Goal: Transaction & Acquisition: Purchase product/service

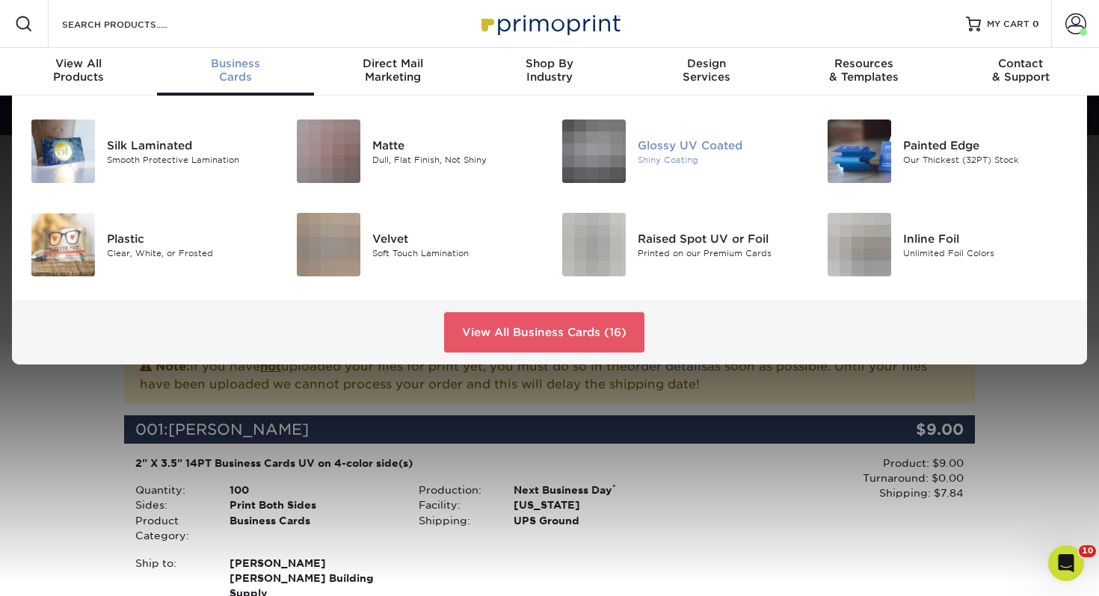
click at [675, 132] on div "Glossy UV Coated Shiny Coating" at bounding box center [725, 152] width 177 height 64
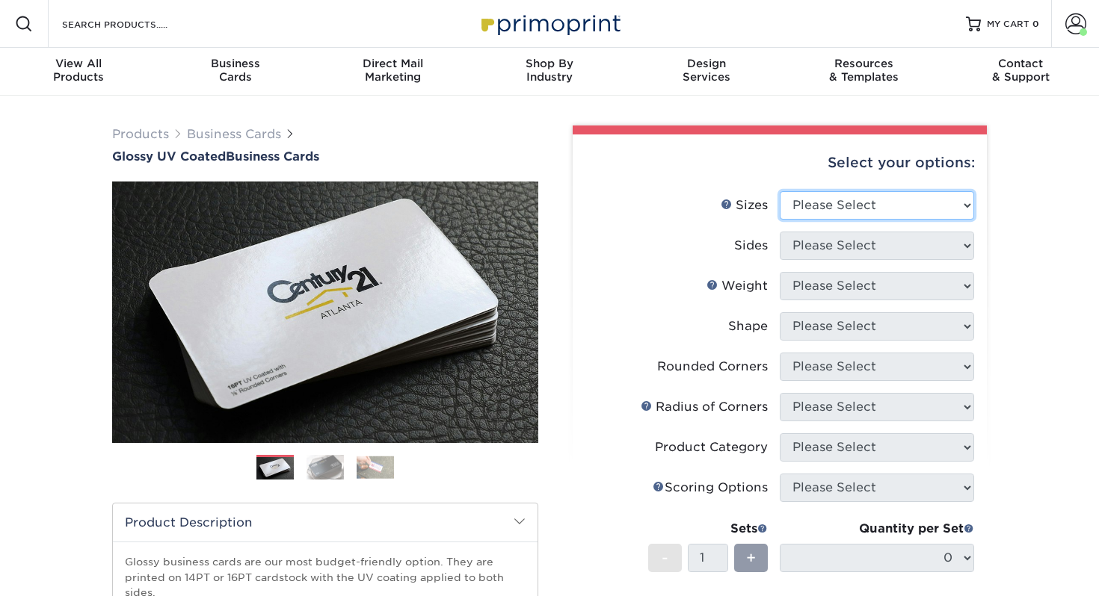
click at [843, 201] on select "Please Select 1.5" x 3.5" - Mini 1.75" x 3.5" - Mini 2" x 2" - Square 2" x 3" -…" at bounding box center [876, 205] width 194 height 28
select select "2.00x3.50"
click at [779, 191] on select "Please Select 1.5" x 3.5" - Mini 1.75" x 3.5" - Mini 2" x 2" - Square 2" x 3" -…" at bounding box center [876, 205] width 194 height 28
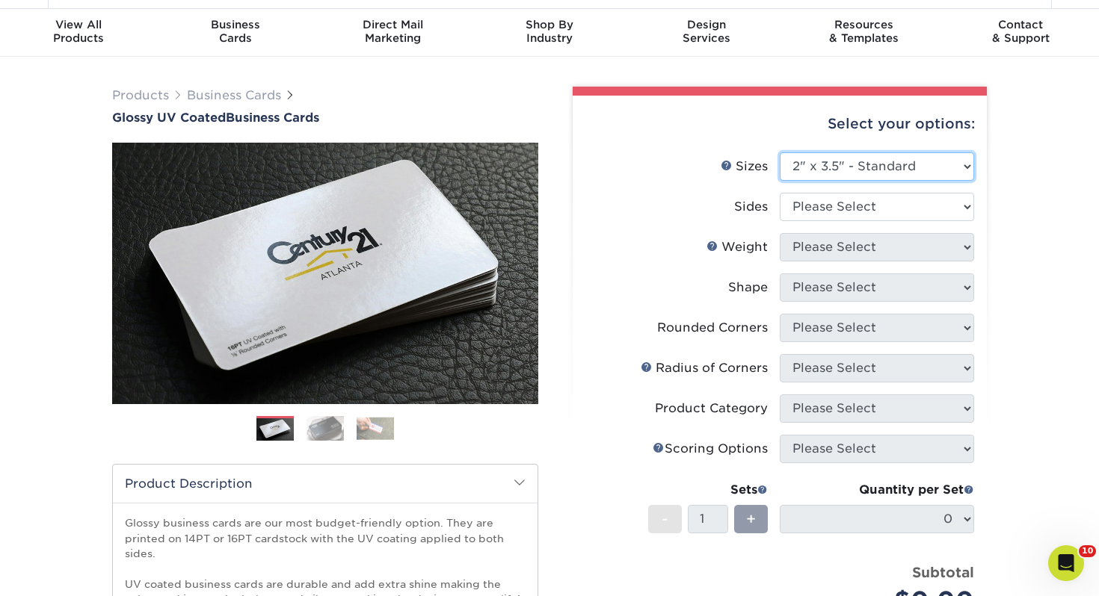
scroll to position [46, 0]
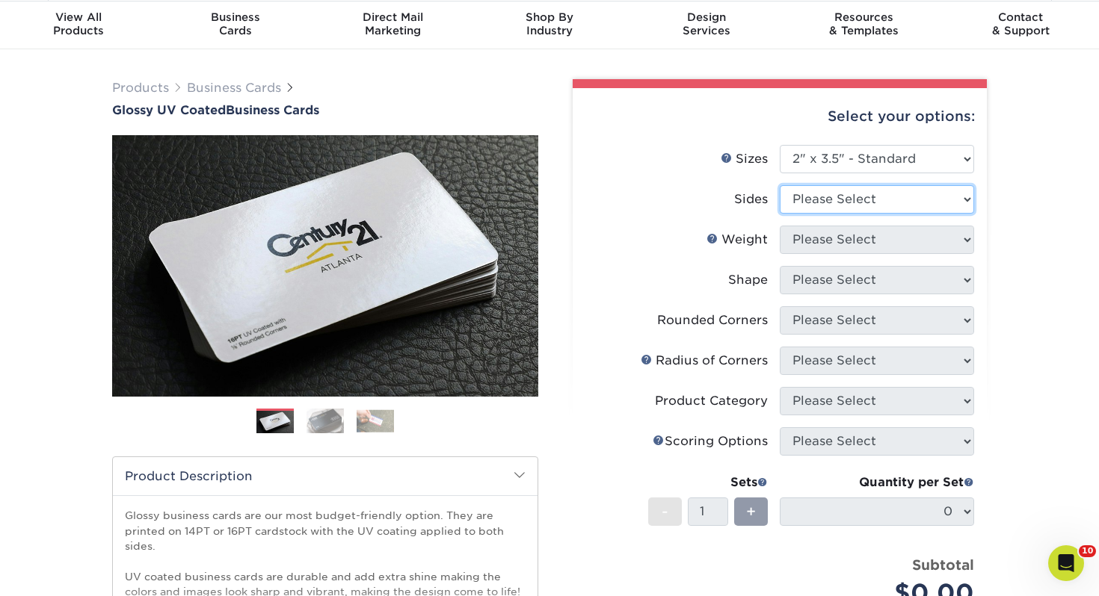
click at [838, 206] on select "Please Select Print Both Sides Print Front Only" at bounding box center [876, 199] width 194 height 28
select select "13abbda7-1d64-4f25-8bb2-c179b224825d"
click at [779, 185] on select "Please Select Print Both Sides Print Front Only" at bounding box center [876, 199] width 194 height 28
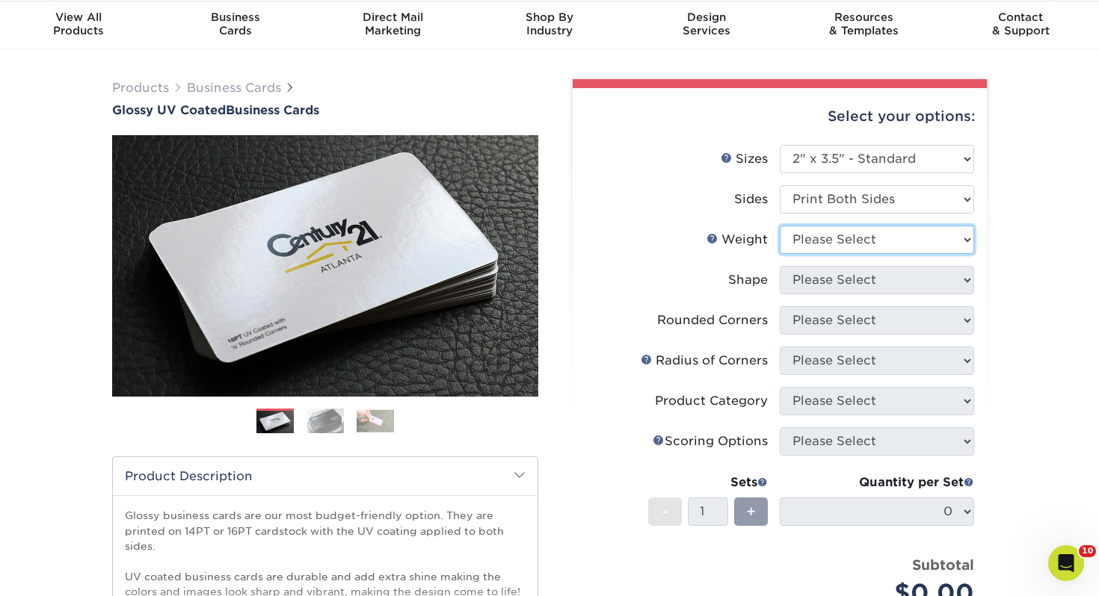
click at [869, 247] on select "Please Select 16PT 14PT" at bounding box center [876, 240] width 194 height 28
select select "14PT"
click at [779, 226] on select "Please Select 16PT 14PT" at bounding box center [876, 240] width 194 height 28
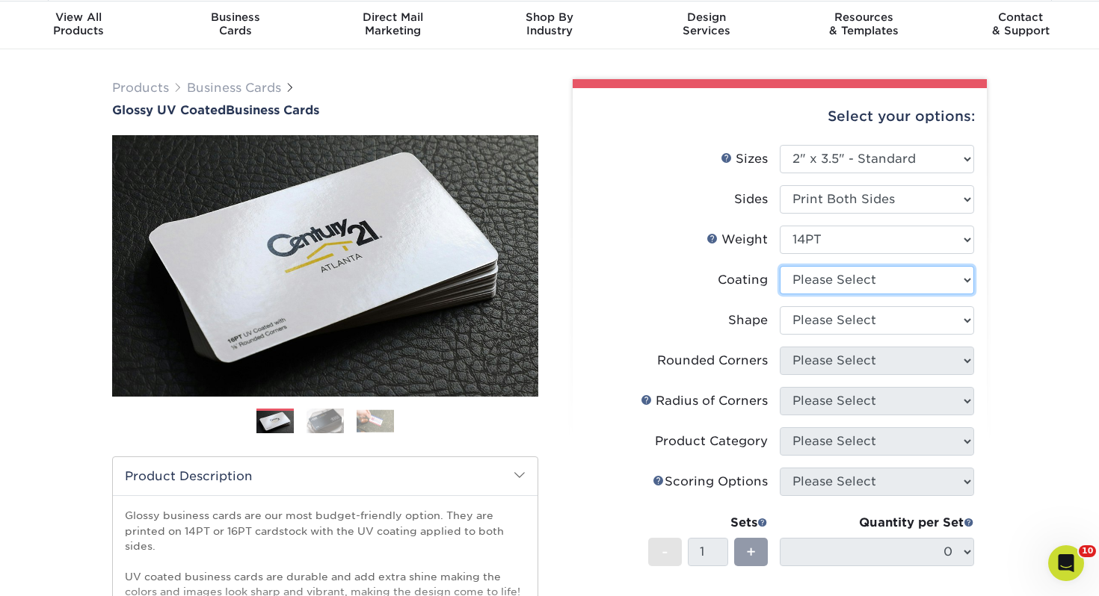
click at [841, 278] on select at bounding box center [876, 280] width 194 height 28
select select "ae367451-b2b8-45df-a344-0f05b6a12993"
click at [779, 266] on select at bounding box center [876, 280] width 194 height 28
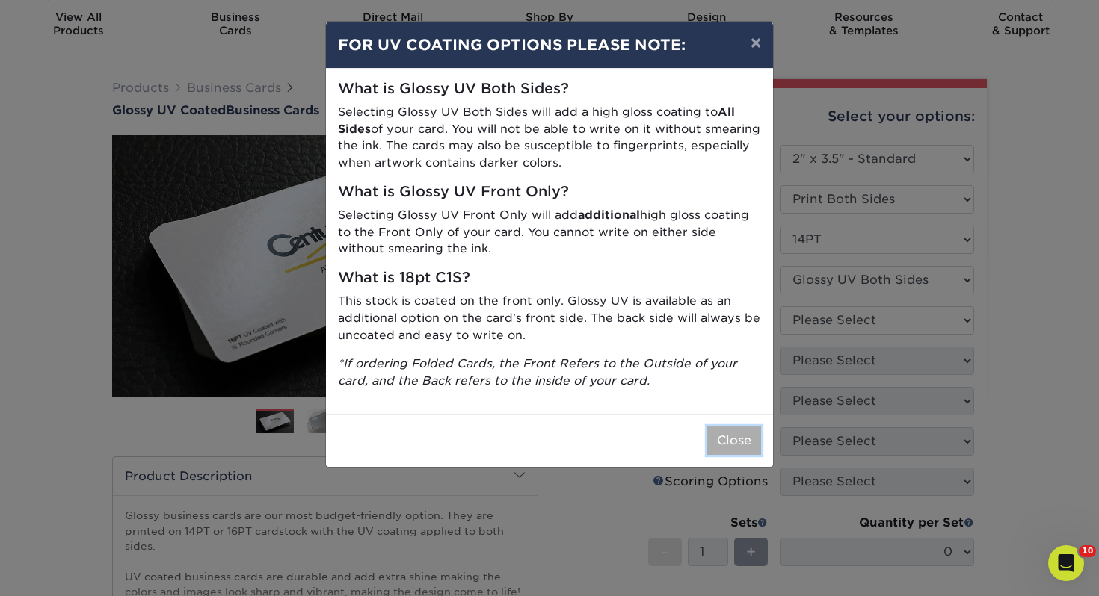
drag, startPoint x: 734, startPoint y: 436, endPoint x: 726, endPoint y: 430, distance: 10.2
click at [734, 436] on button "Close" at bounding box center [734, 441] width 54 height 28
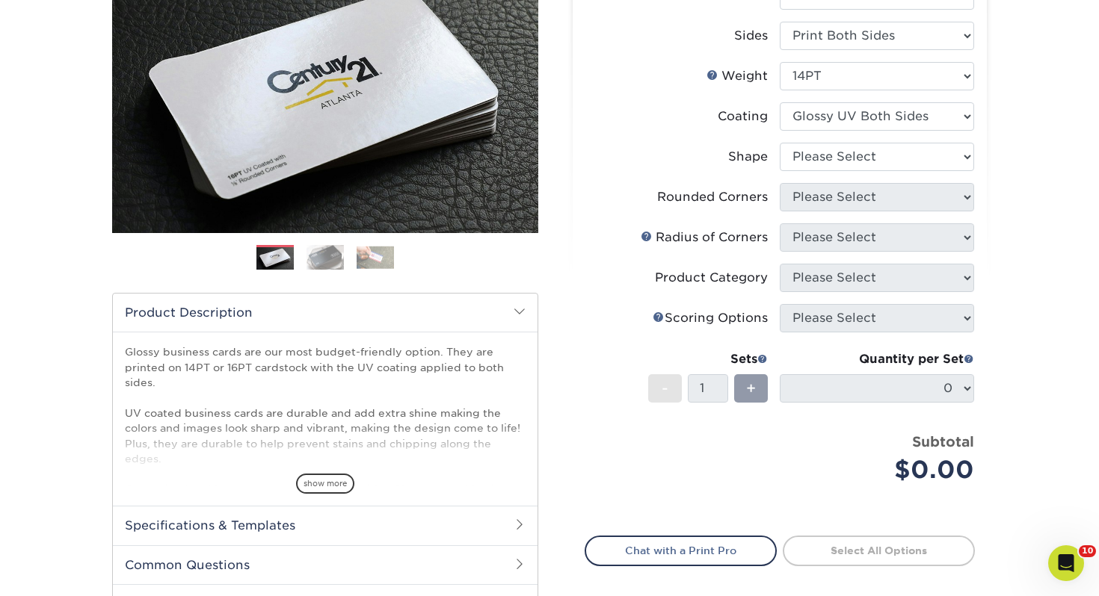
scroll to position [212, 0]
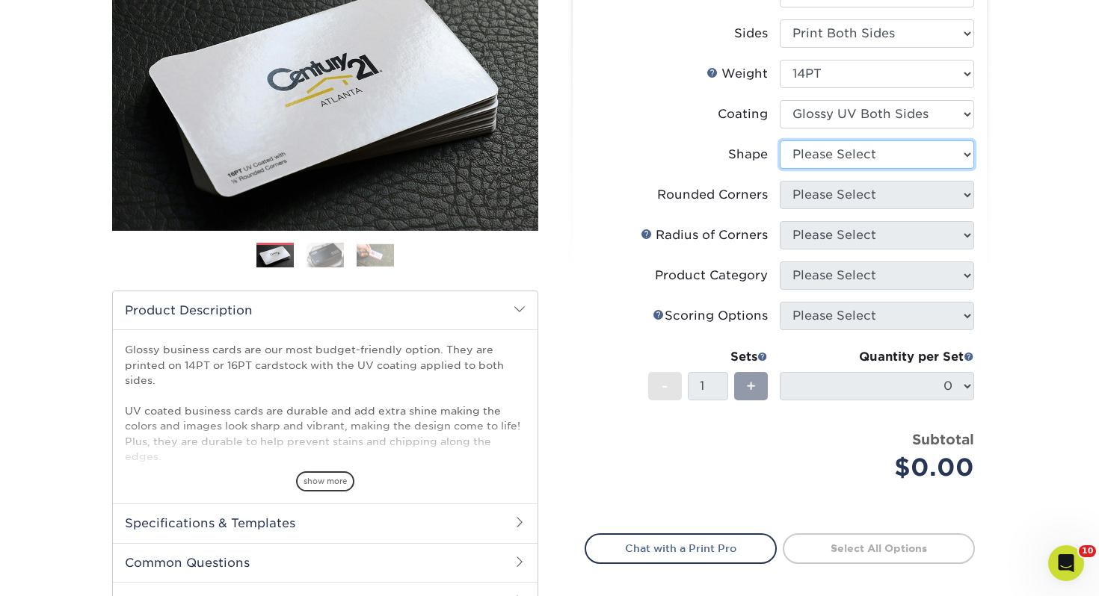
click at [815, 152] on select "Please Select Standard" at bounding box center [876, 154] width 194 height 28
select select "standard"
click at [779, 140] on select "Please Select Standard" at bounding box center [876, 154] width 194 height 28
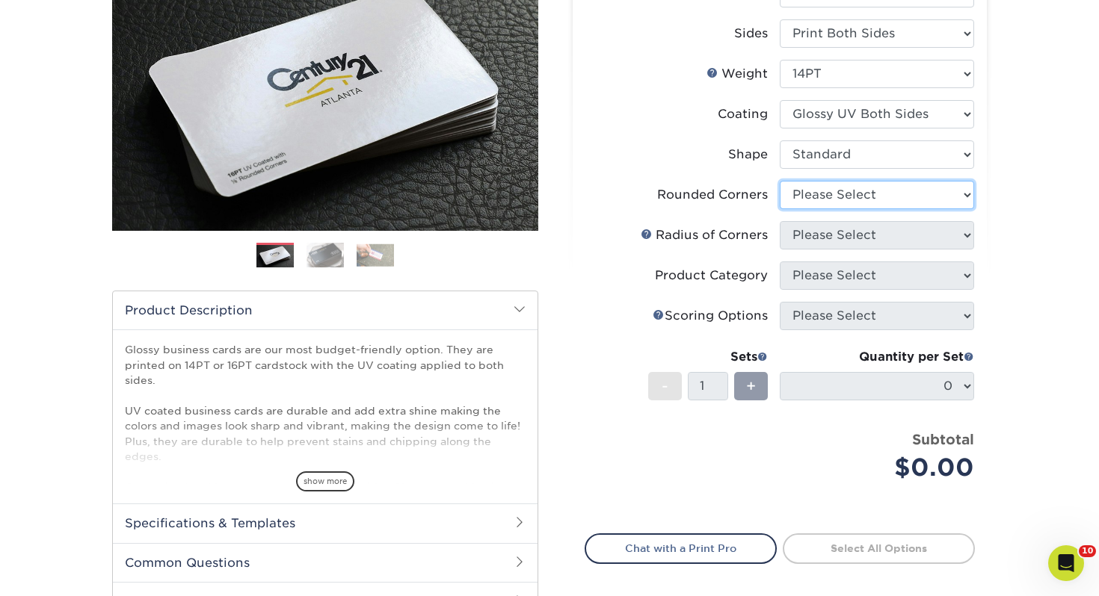
click at [838, 197] on select "Please Select Yes - Round 2 Corners Yes - Round 4 Corners No" at bounding box center [876, 195] width 194 height 28
select select "0"
click at [779, 181] on select "Please Select Yes - Round 2 Corners Yes - Round 4 Corners No" at bounding box center [876, 195] width 194 height 28
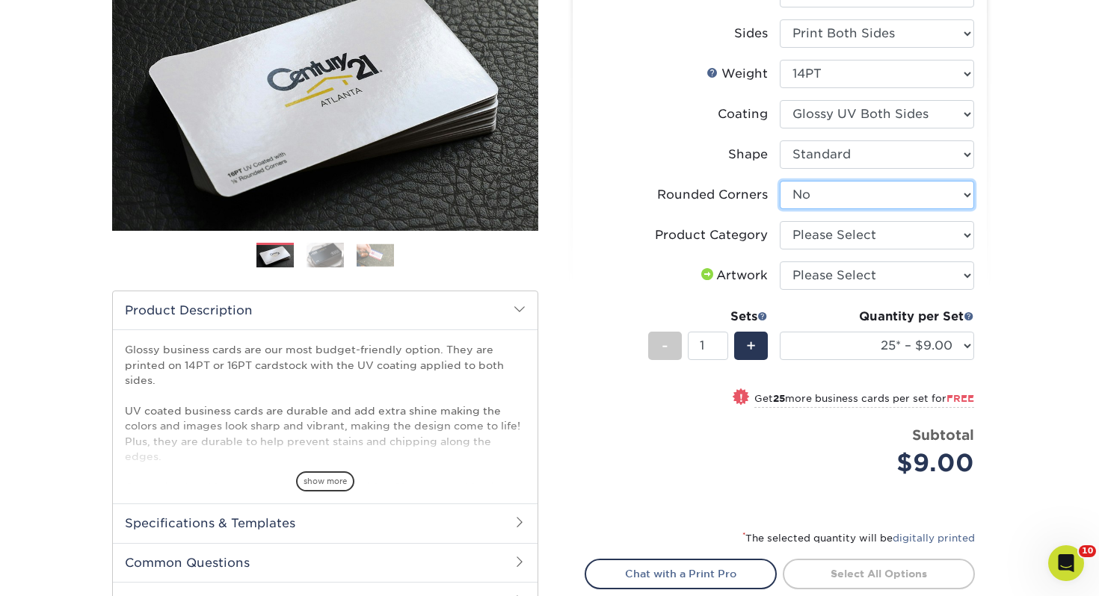
scroll to position [211, 0]
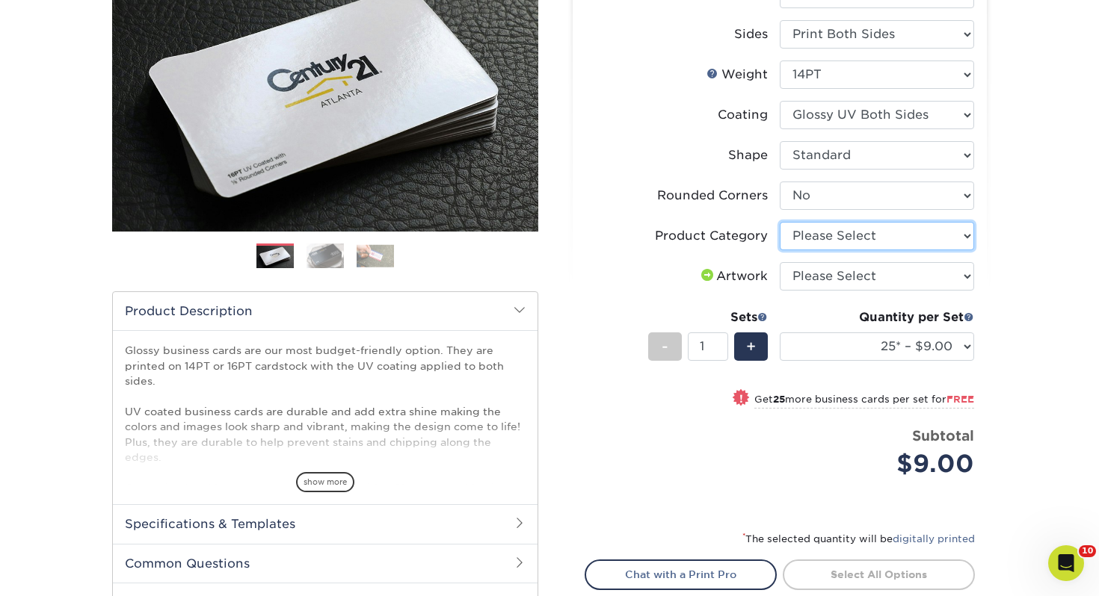
click at [813, 242] on select "Please Select Business Cards" at bounding box center [876, 236] width 194 height 28
select select "3b5148f1-0588-4f88-a218-97bcfdce65c1"
click at [779, 222] on select "Please Select Business Cards" at bounding box center [876, 236] width 194 height 28
click at [821, 274] on select "Please Select I will upload files I need a design - $100" at bounding box center [876, 276] width 194 height 28
select select "upload"
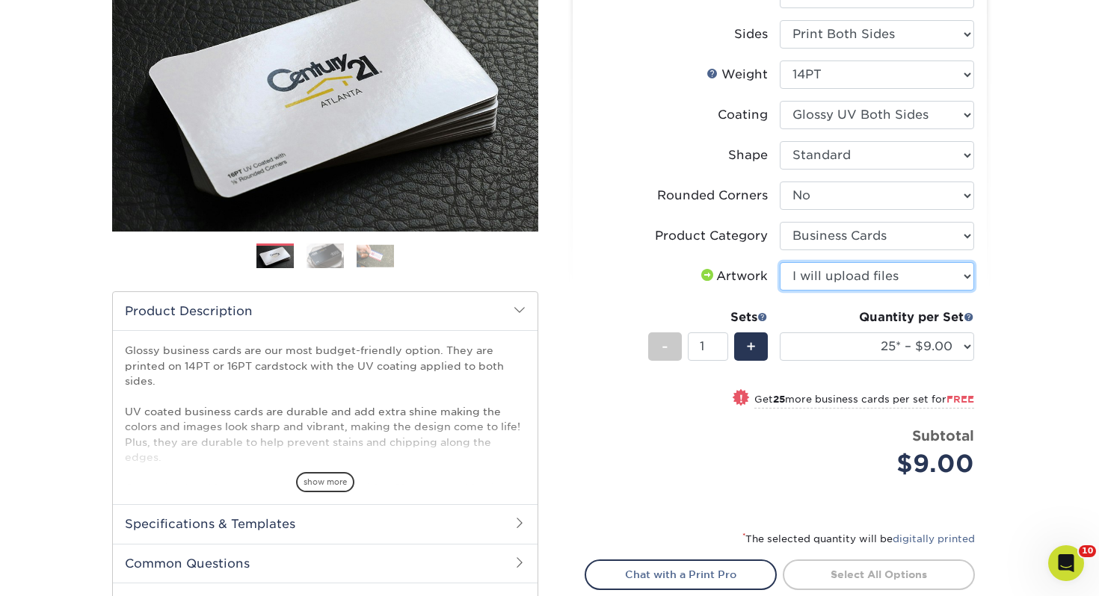
click at [779, 262] on select "Please Select I will upload files I need a design - $100" at bounding box center [876, 276] width 194 height 28
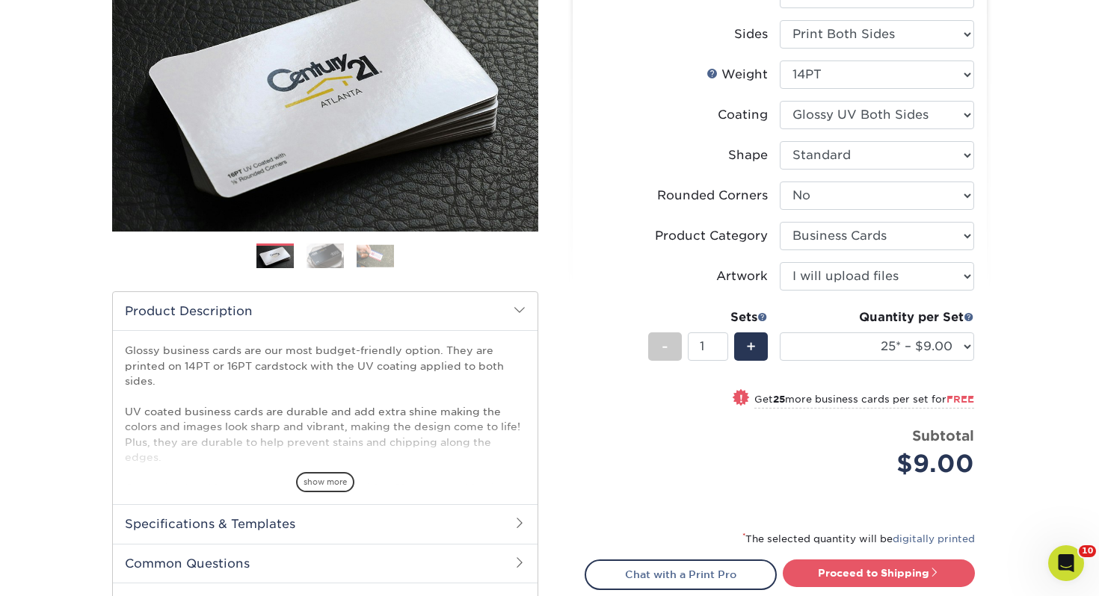
click at [774, 349] on li "Sets - 1 + Quantity per Set 25* – $9.00 50* – $9.00 100* – $9.00 250* – $17.00 …" at bounding box center [779, 346] width 389 height 87
click at [841, 345] on select "25* – $9.00 50* – $9.00 100* – $9.00 250* – $17.00 500 – $33.00 1000 – $42.00 2…" at bounding box center [876, 347] width 194 height 28
select select "100* – $9.00"
click at [779, 333] on select "25* – $9.00 50* – $9.00 100* – $9.00 250* – $17.00 500 – $33.00 1000 – $42.00 2…" at bounding box center [876, 347] width 194 height 28
click at [915, 562] on link "Proceed to Shipping" at bounding box center [878, 573] width 192 height 27
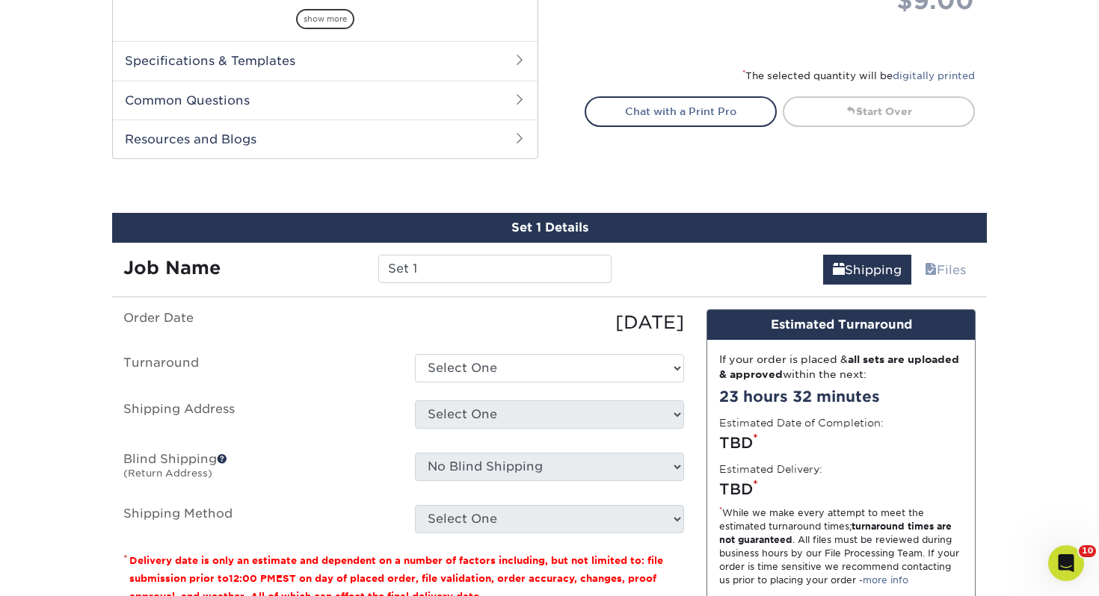
scroll to position [812, 0]
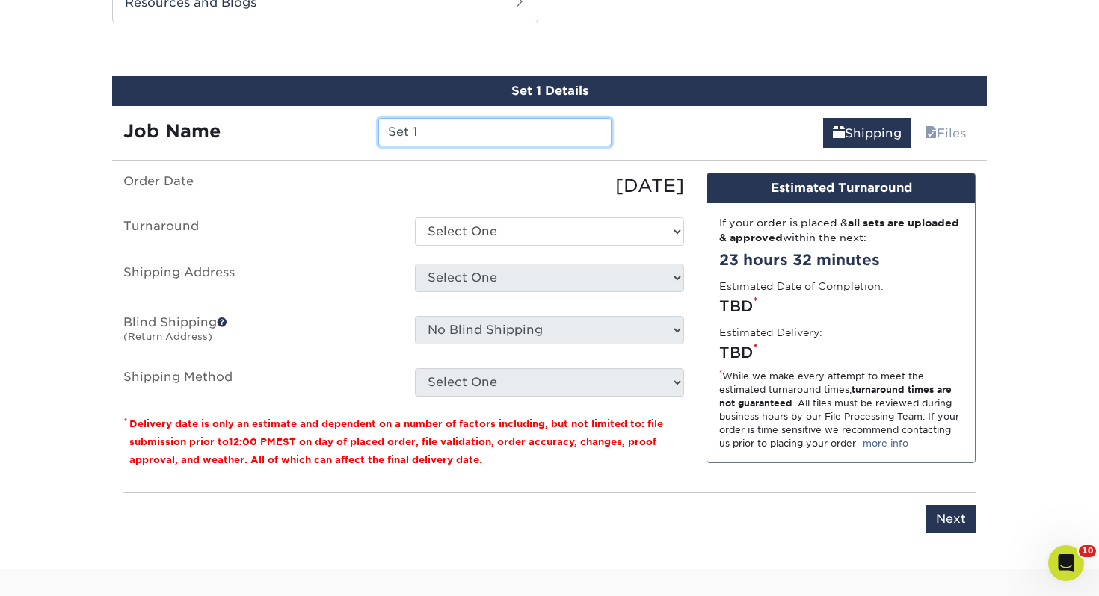
drag, startPoint x: 484, startPoint y: 130, endPoint x: -13, endPoint y: 81, distance: 500.1
click at [0, 81] on html "Resources Menu Search Products Account Welcome, Libby Account Dashboard Active …" at bounding box center [549, 97] width 1099 height 1818
type input "[PERSON_NAME]"
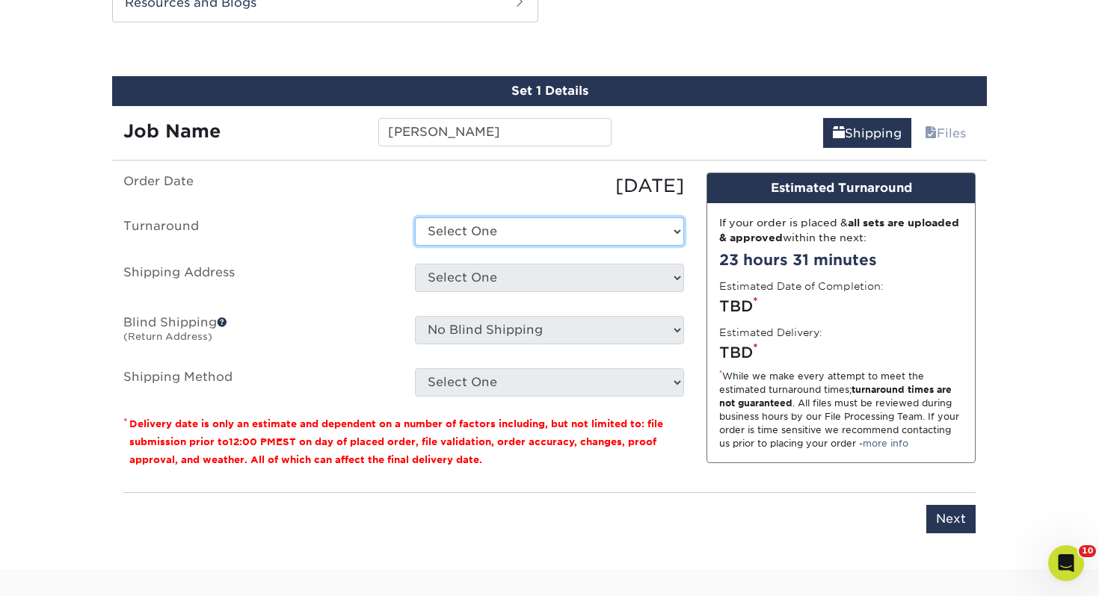
click at [530, 244] on select "Select One 2-4 Business Days 2 Day Next Business Day" at bounding box center [549, 231] width 269 height 28
select select "43800dee-37a1-44ea-97e0-42e3d5772687"
click at [415, 217] on select "Select One 2-4 Business Days 2 Day Next Business Day" at bounding box center [549, 231] width 269 height 28
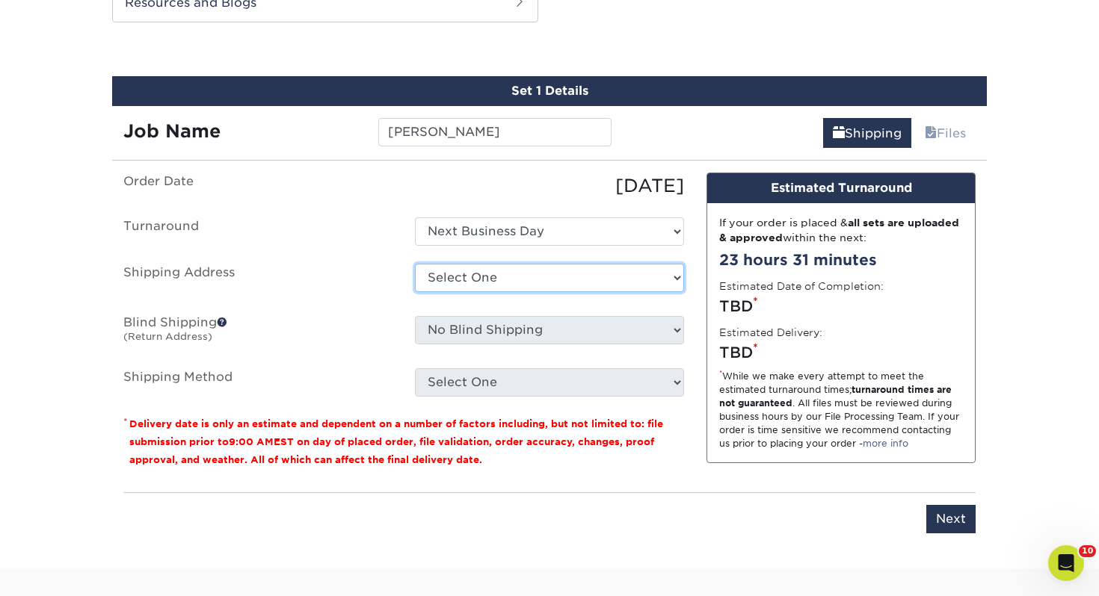
click at [500, 271] on select "Select One Adrian, MI Akron, OH" at bounding box center [549, 278] width 269 height 28
select select "133386"
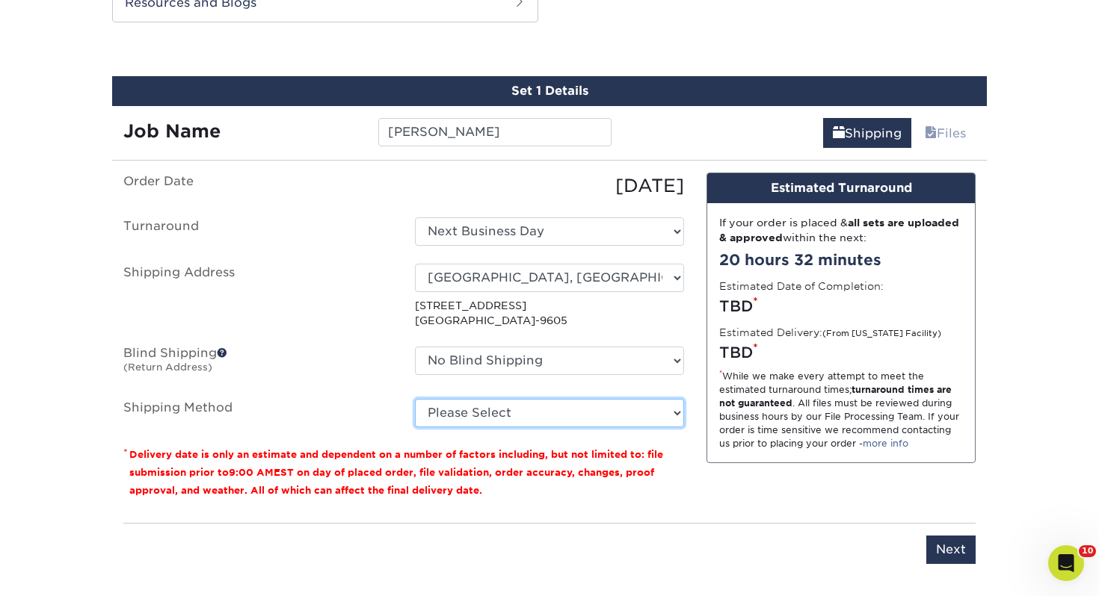
click at [469, 414] on select "Please Select Ground Shipping (+$7.84) 3 Day Shipping Service (+$18.68) 2 Day A…" at bounding box center [549, 413] width 269 height 28
select select "03"
click at [415, 399] on select "Please Select Ground Shipping (+$7.84) 3 Day Shipping Service (+$18.68) 2 Day A…" at bounding box center [549, 413] width 269 height 28
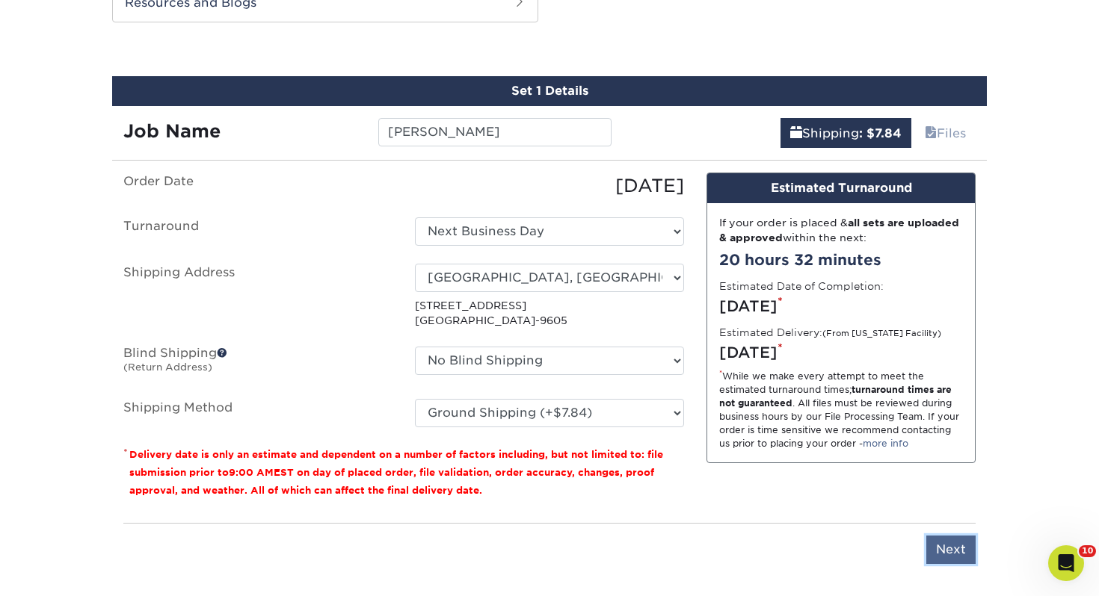
click at [961, 546] on input "Next" at bounding box center [950, 550] width 49 height 28
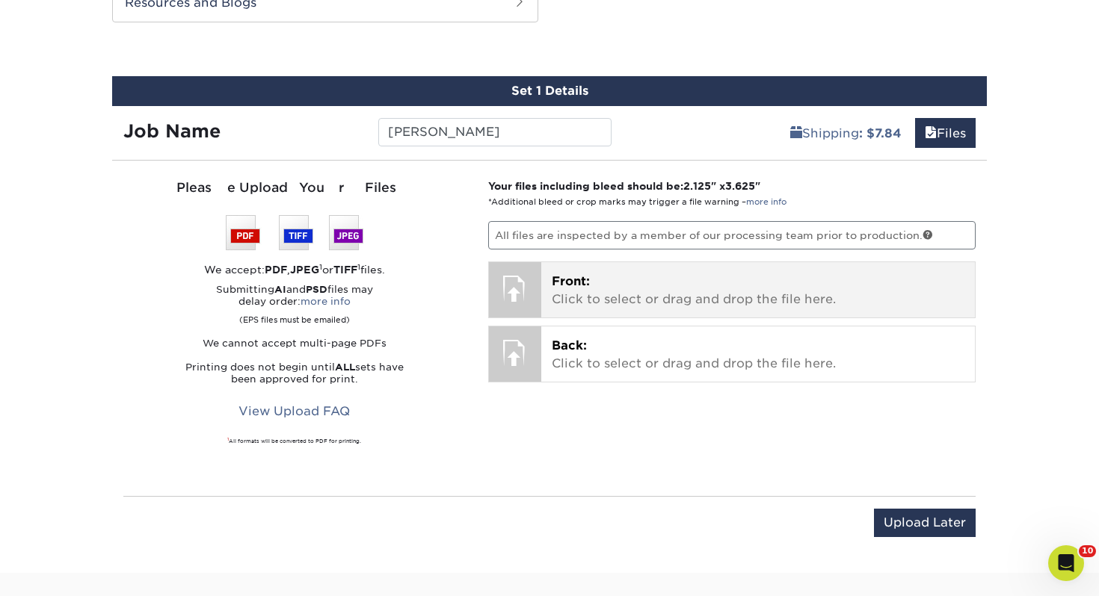
click at [643, 292] on p "Front: Click to select or drag and drop the file here." at bounding box center [758, 291] width 413 height 36
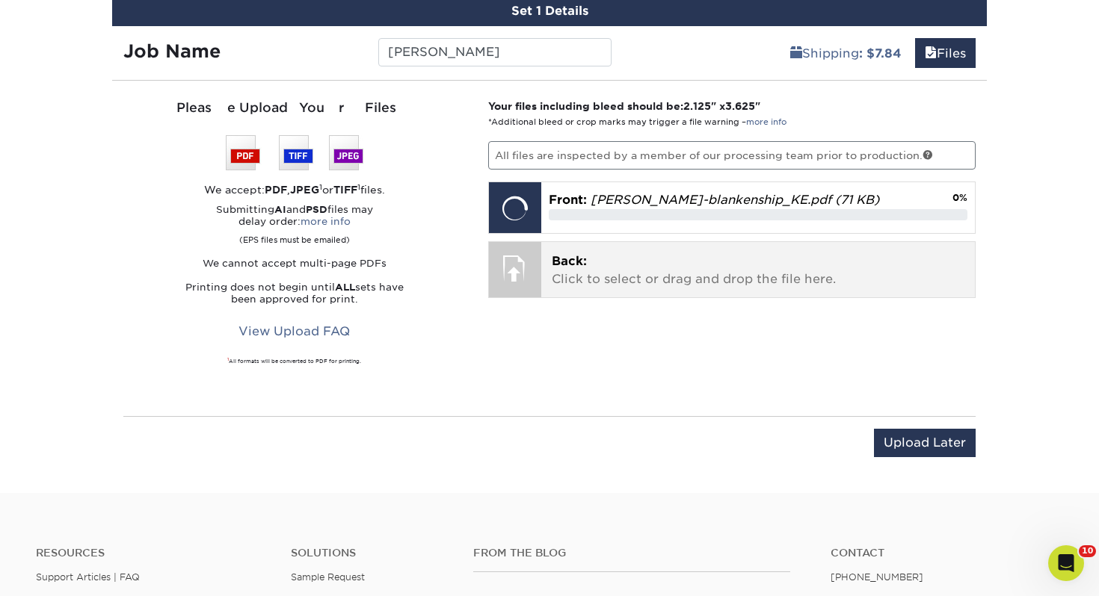
scroll to position [897, 0]
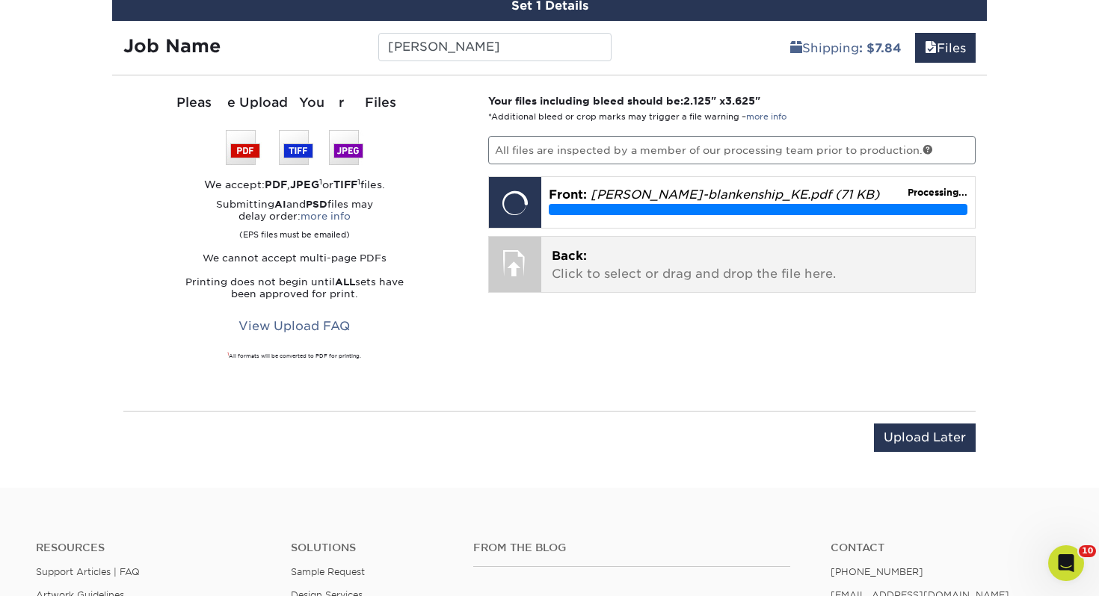
click at [652, 250] on p "Back: Click to select or drag and drop the file here." at bounding box center [758, 265] width 413 height 36
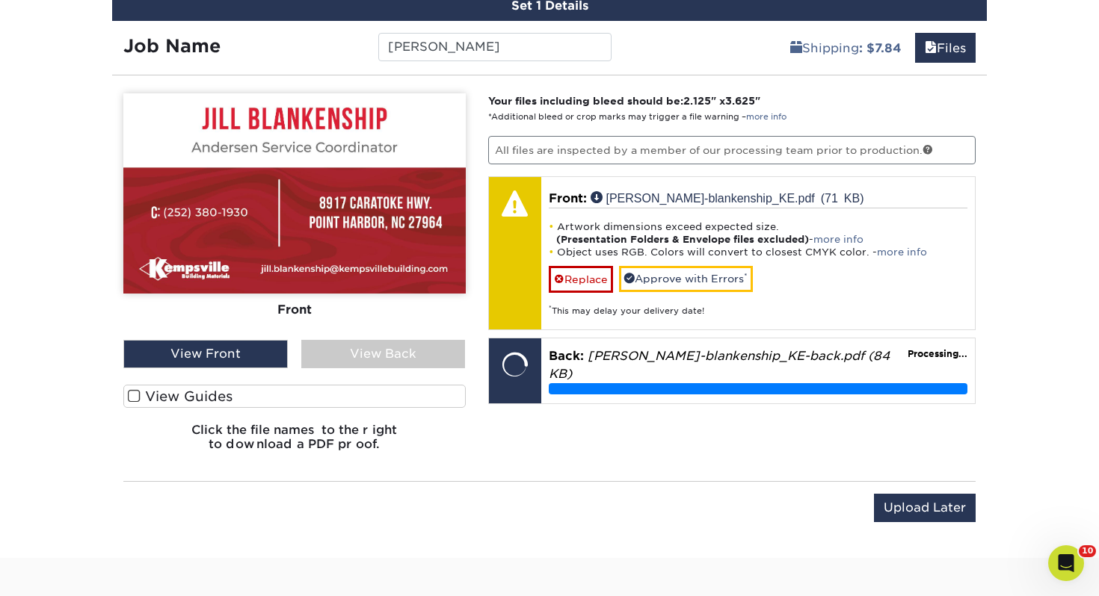
click at [343, 396] on label "View Guides" at bounding box center [294, 396] width 342 height 23
click at [0, 0] on input "View Guides" at bounding box center [0, 0] width 0 height 0
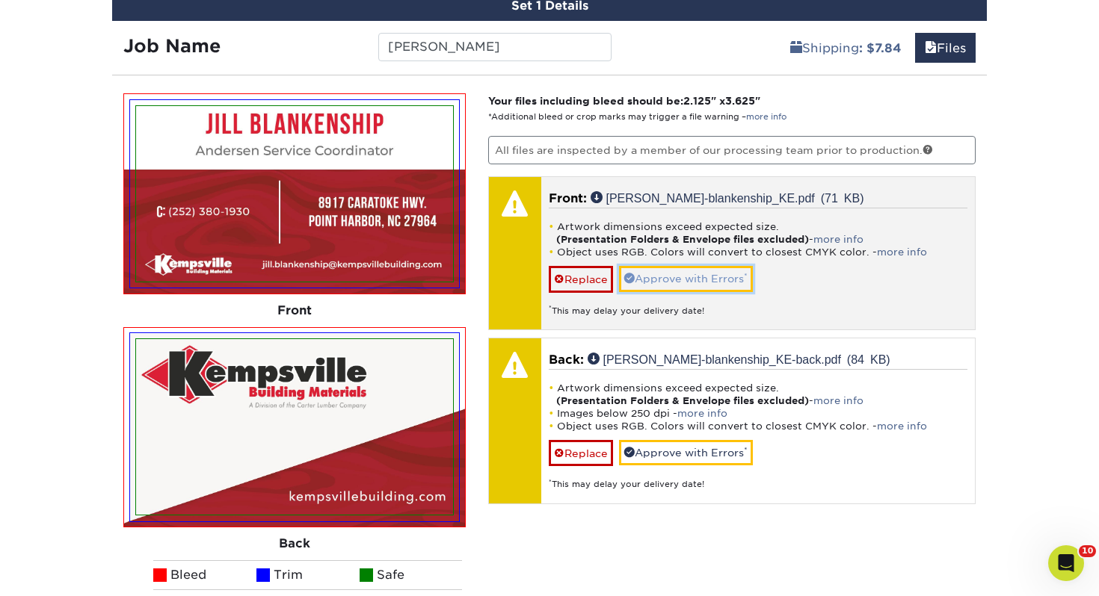
click at [691, 278] on link "Approve with Errors *" at bounding box center [686, 278] width 134 height 25
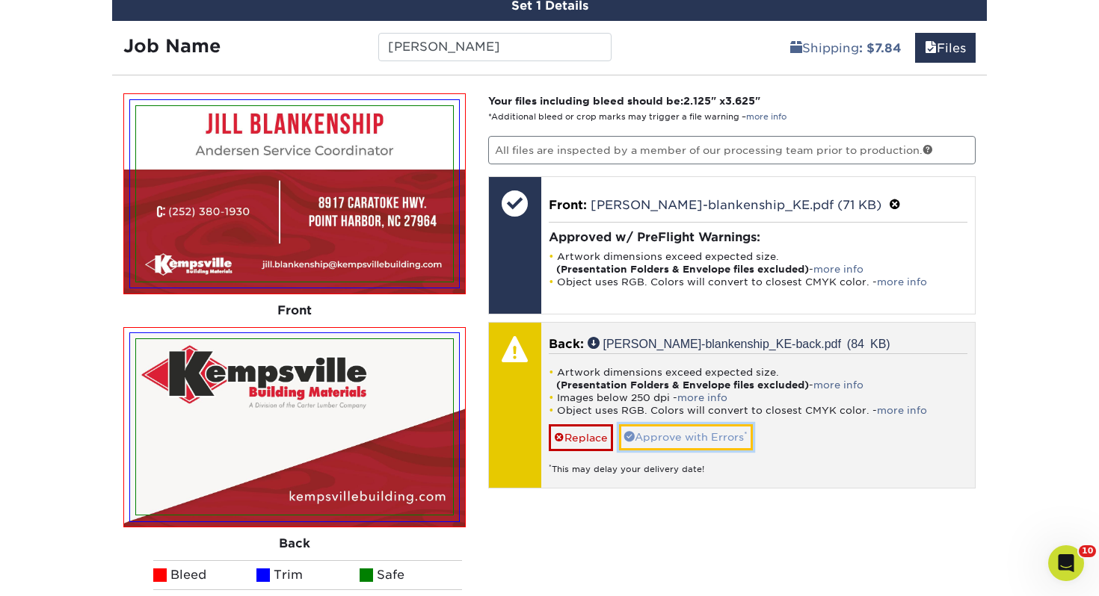
click at [629, 439] on span at bounding box center [629, 436] width 10 height 10
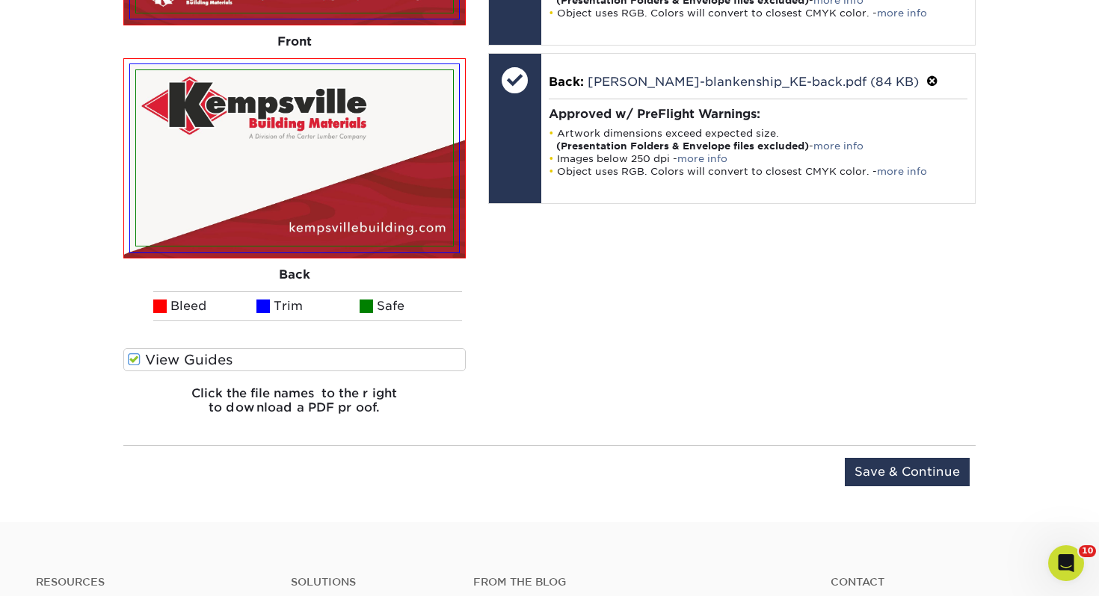
click at [949, 491] on div "Upload Later Save & Continue Continue" at bounding box center [549, 481] width 852 height 46
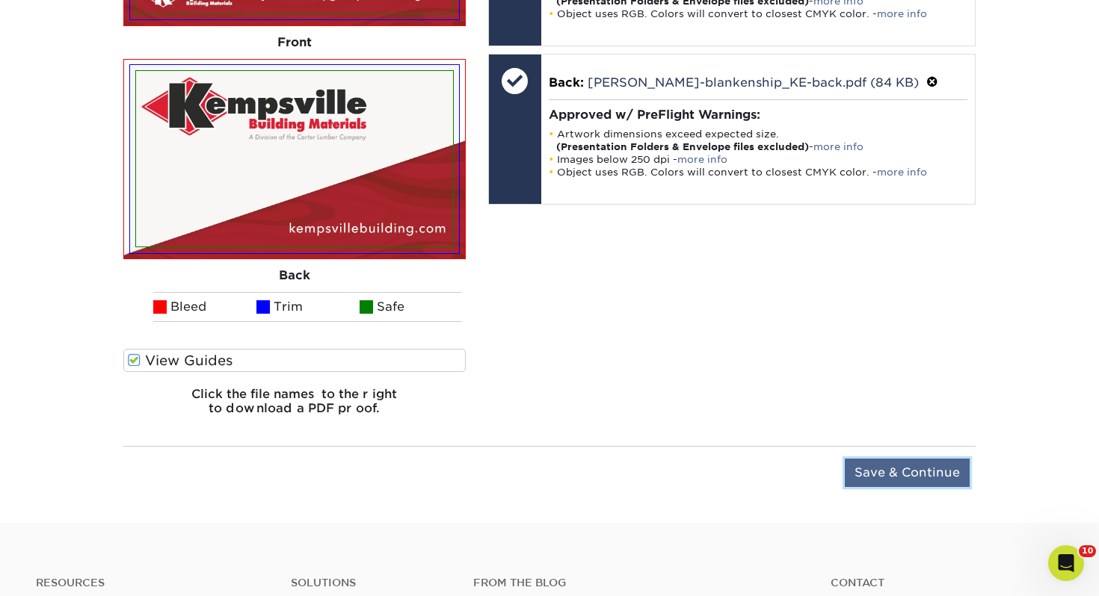
click at [942, 481] on input "Save & Continue" at bounding box center [906, 473] width 125 height 28
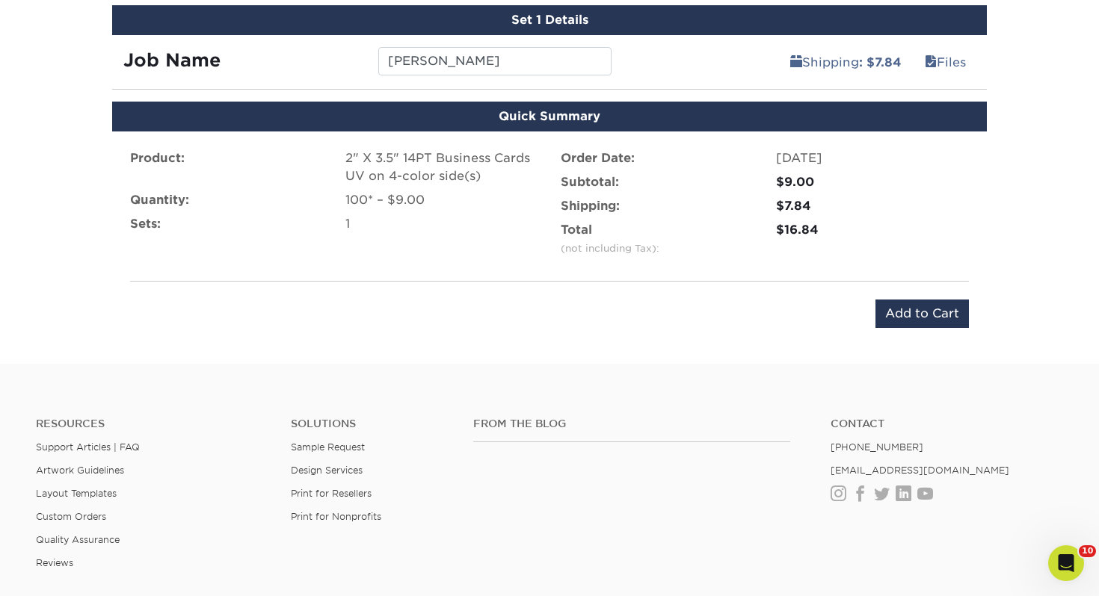
scroll to position [864, 0]
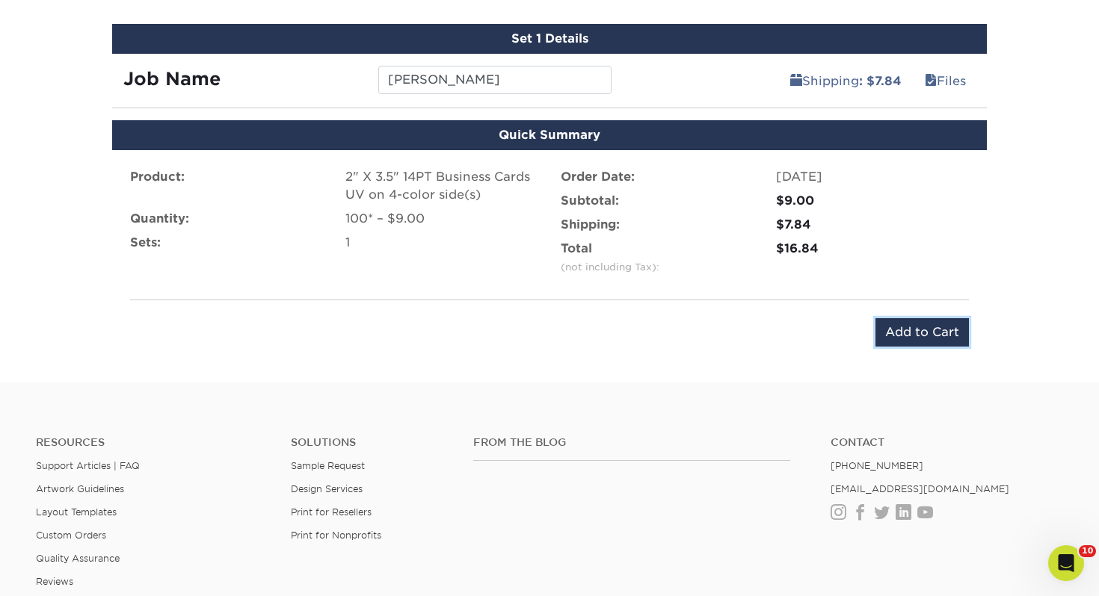
click at [906, 337] on input "Add to Cart" at bounding box center [921, 332] width 93 height 28
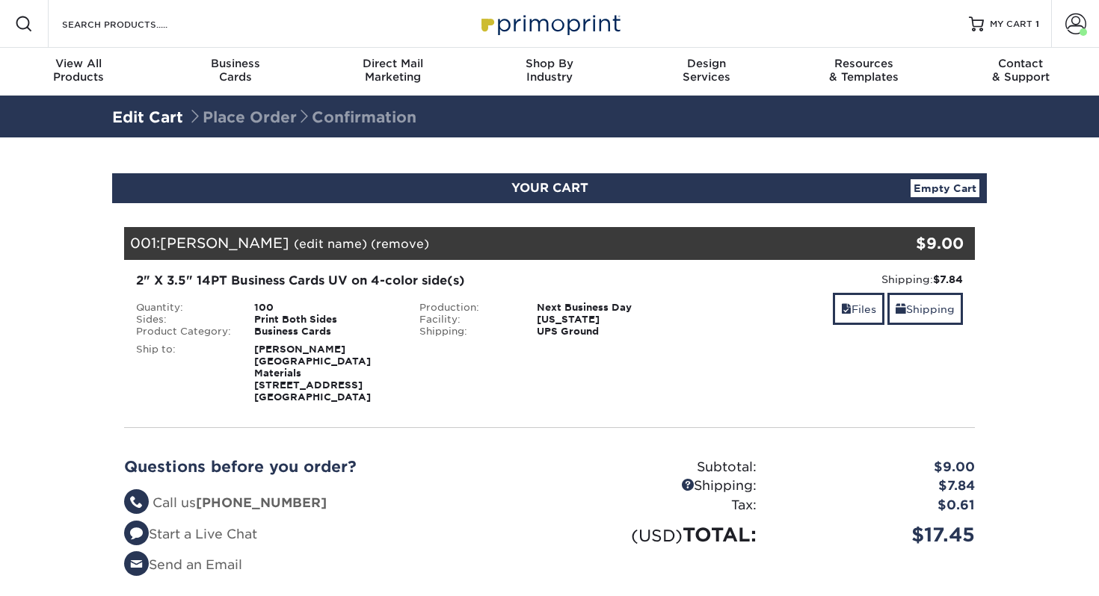
select select "133386"
click at [924, 309] on link "Shipping" at bounding box center [924, 309] width 75 height 32
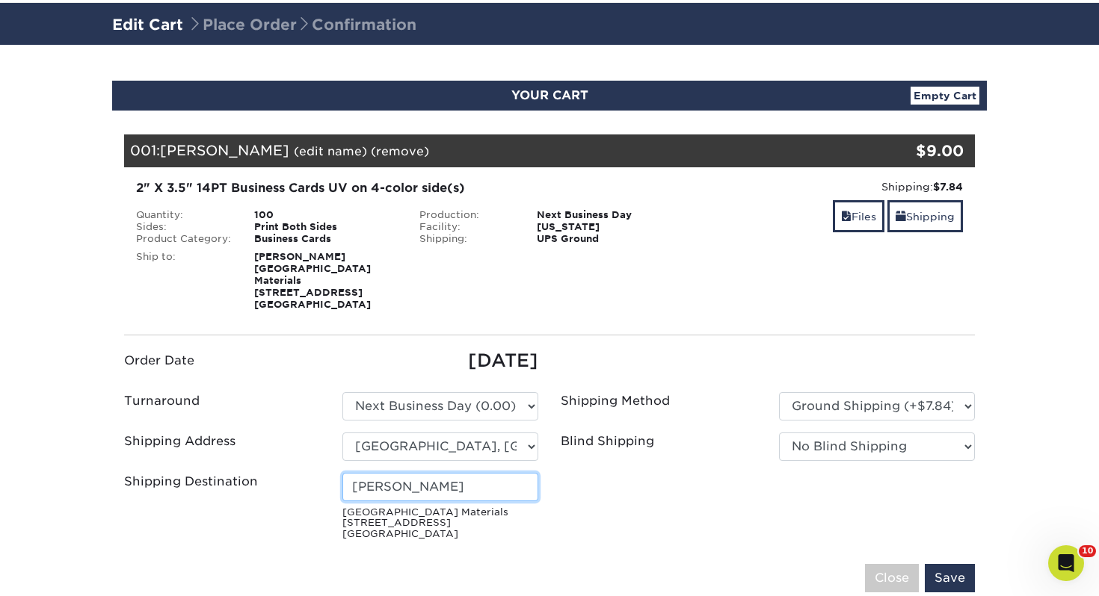
scroll to position [88, 0]
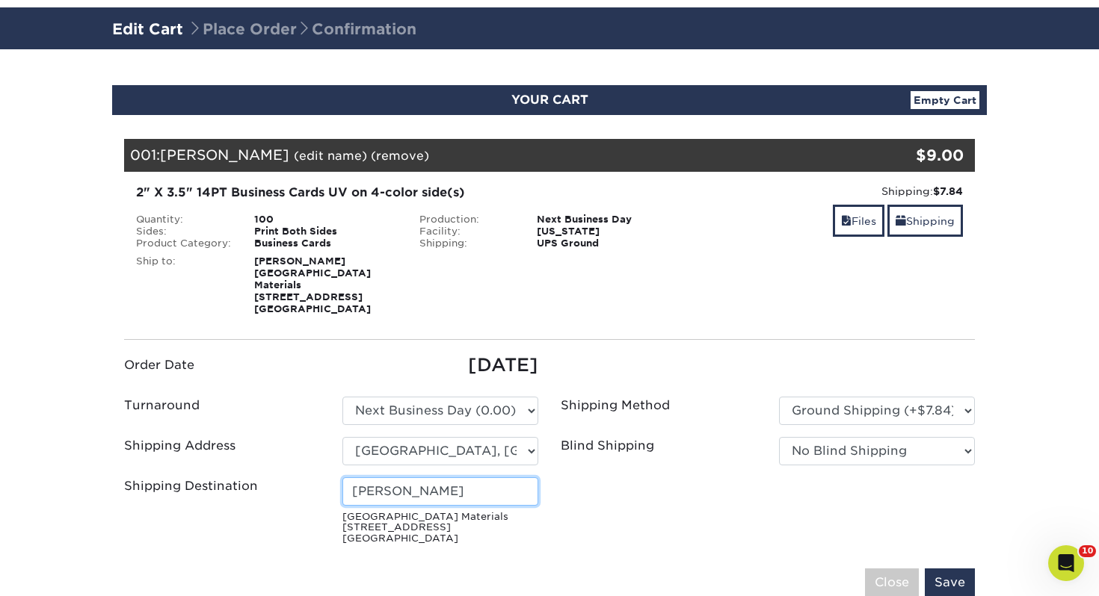
drag, startPoint x: 467, startPoint y: 483, endPoint x: 114, endPoint y: 469, distance: 353.8
click at [114, 469] on ul "Order Date 09/05/2025 Turnaround Please Select Select One" at bounding box center [549, 451] width 873 height 199
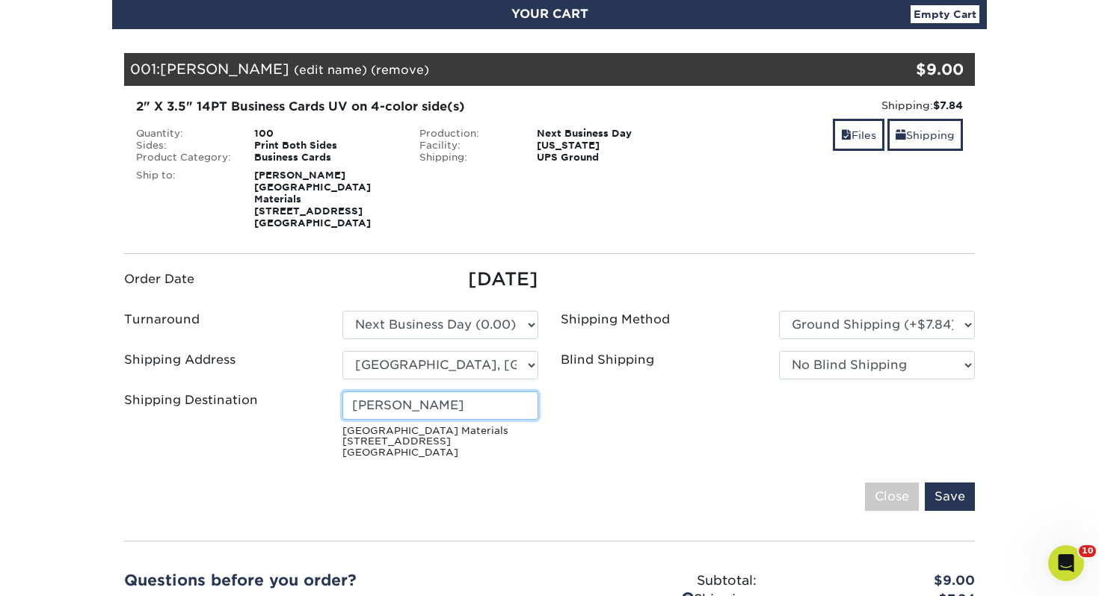
scroll to position [274, 0]
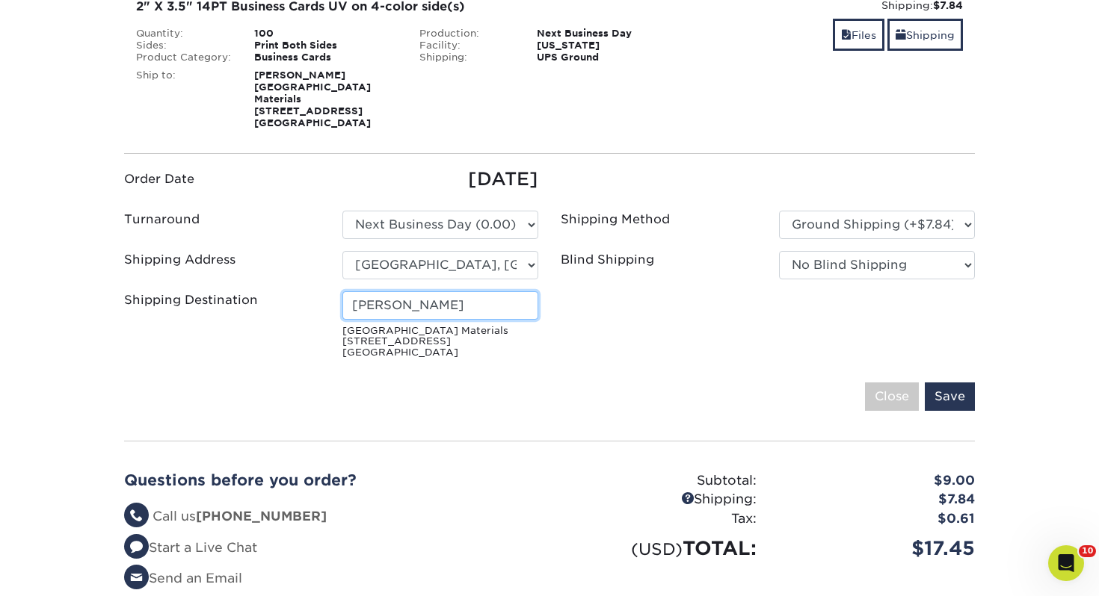
drag, startPoint x: 445, startPoint y: 309, endPoint x: 244, endPoint y: 295, distance: 201.5
click at [244, 295] on div "Shipping Destination Ronald Joyner Kempsville Building Materials 8917 Caratoke …" at bounding box center [331, 327] width 436 height 73
type input "[PERSON_NAME]"
click at [976, 398] on div "Your Cart is Empty View Account Active Orders Order History Contact Us Business…" at bounding box center [549, 296] width 874 height 736
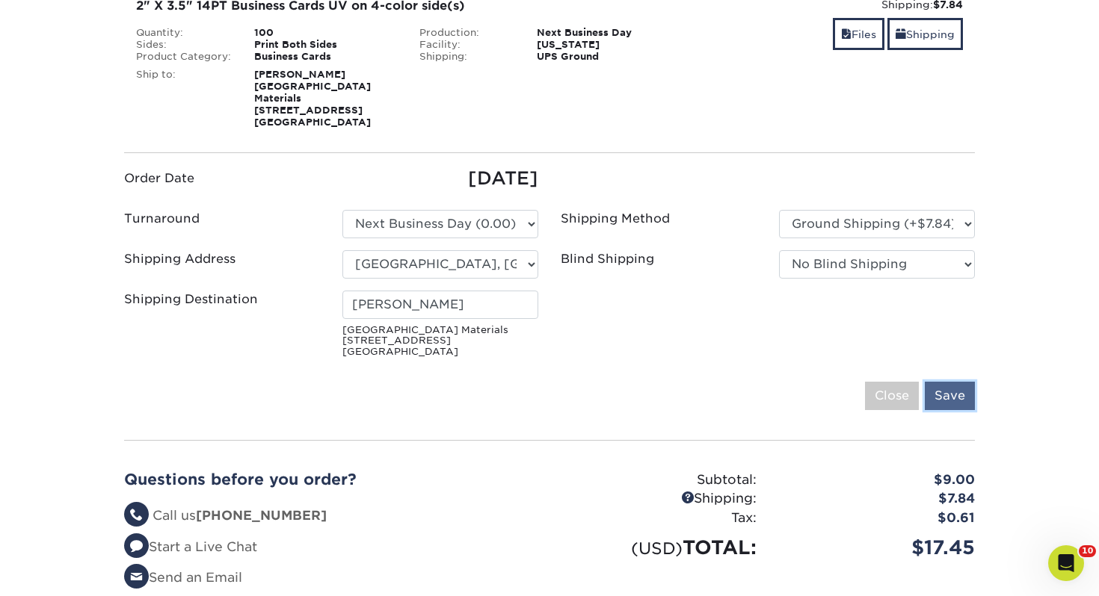
click at [965, 399] on input "Save" at bounding box center [949, 396] width 50 height 28
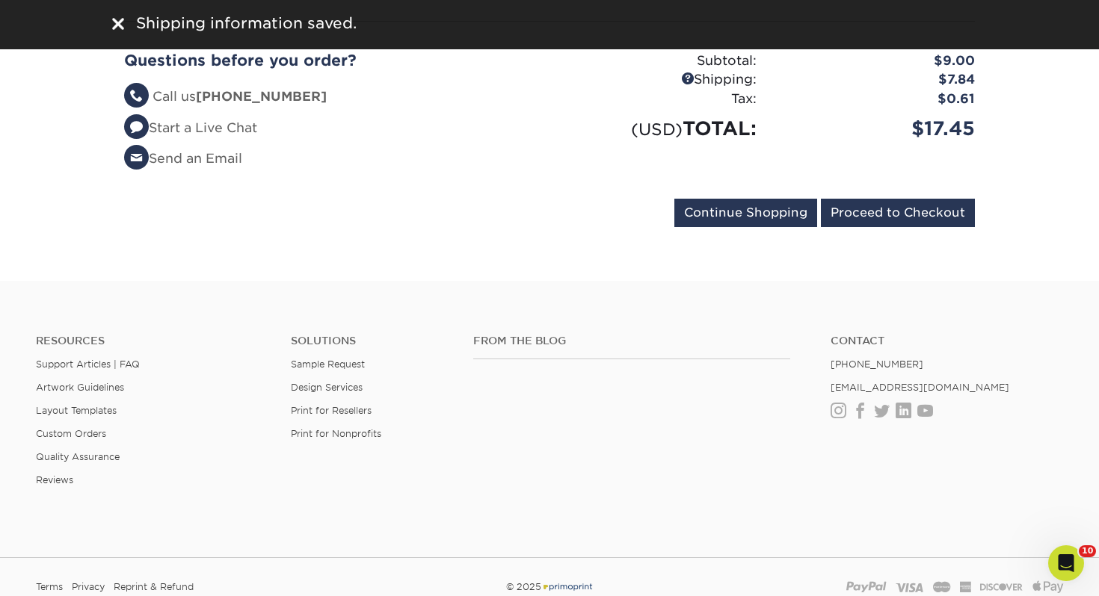
scroll to position [469, 0]
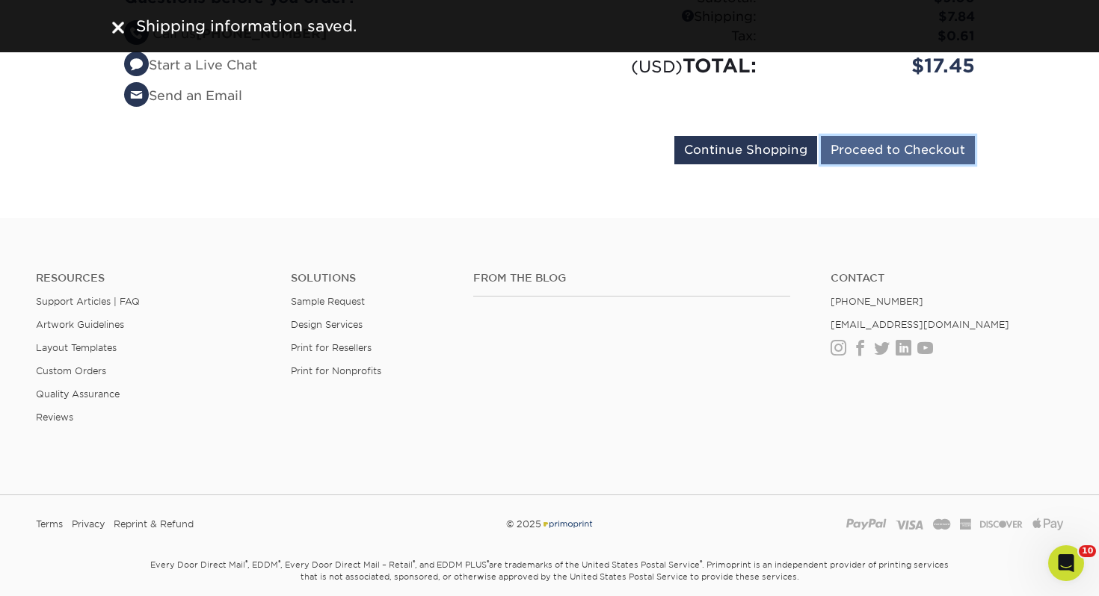
click at [917, 151] on input "Proceed to Checkout" at bounding box center [898, 150] width 154 height 28
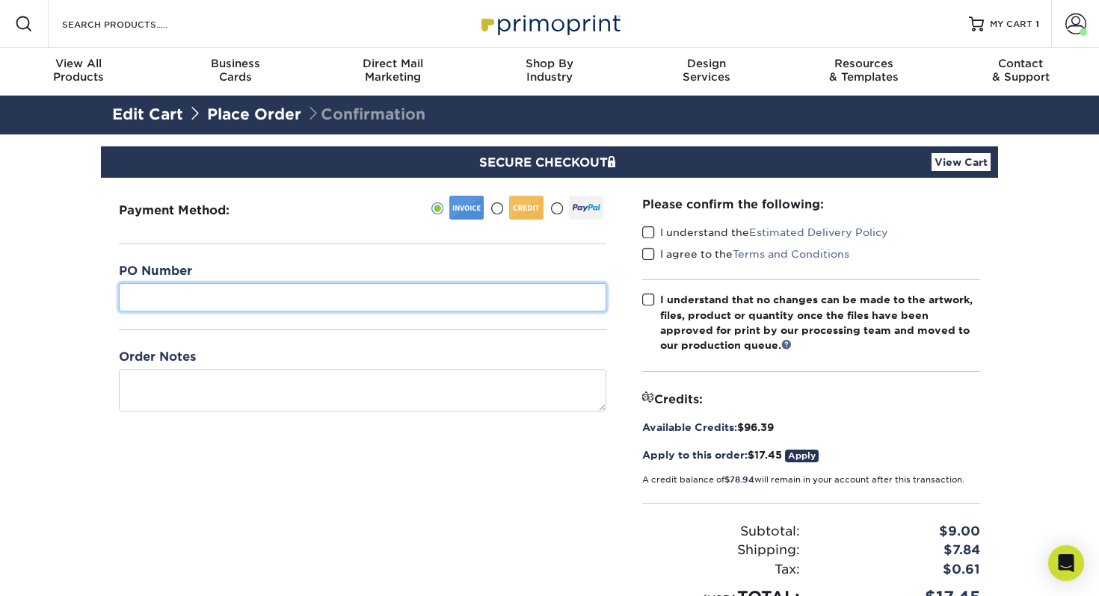
click at [353, 294] on input "text" at bounding box center [362, 297] width 487 height 28
type input "480"
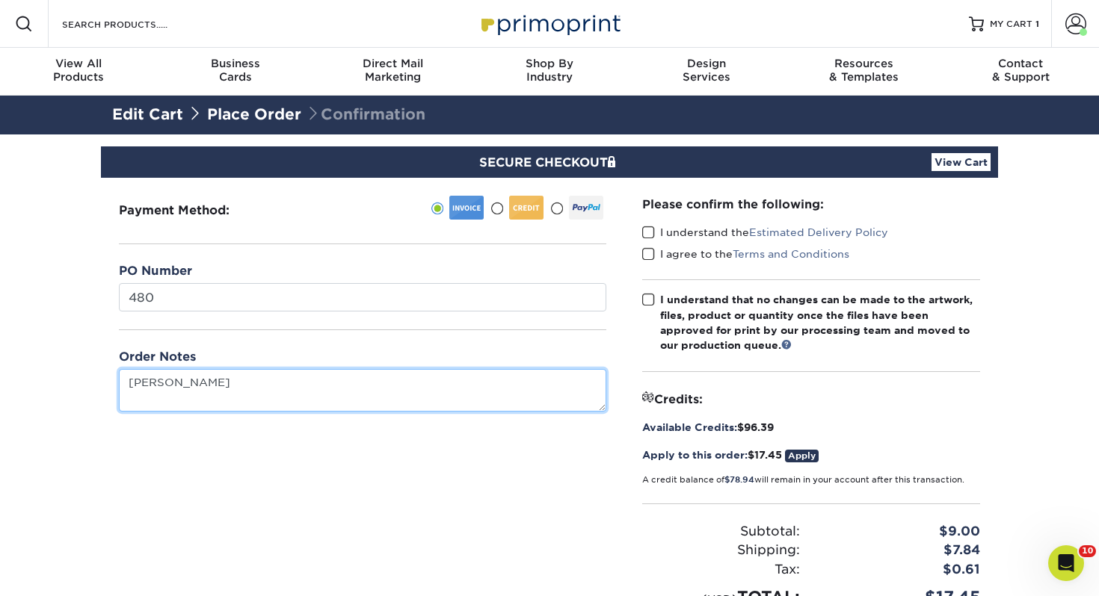
type textarea "[PERSON_NAME]"
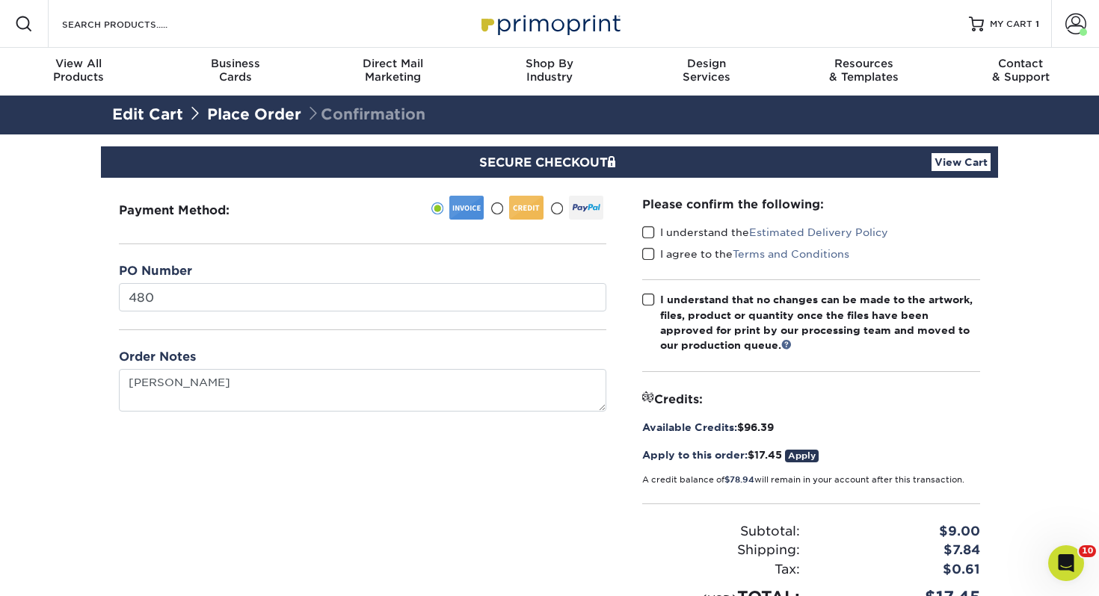
drag, startPoint x: 645, startPoint y: 233, endPoint x: 645, endPoint y: 249, distance: 15.7
click at [644, 233] on span at bounding box center [648, 233] width 13 height 14
click at [0, 0] on input "I understand the Estimated Delivery Policy" at bounding box center [0, 0] width 0 height 0
click at [645, 250] on span at bounding box center [648, 254] width 13 height 14
click at [0, 0] on input "I agree to the Terms and Conditions" at bounding box center [0, 0] width 0 height 0
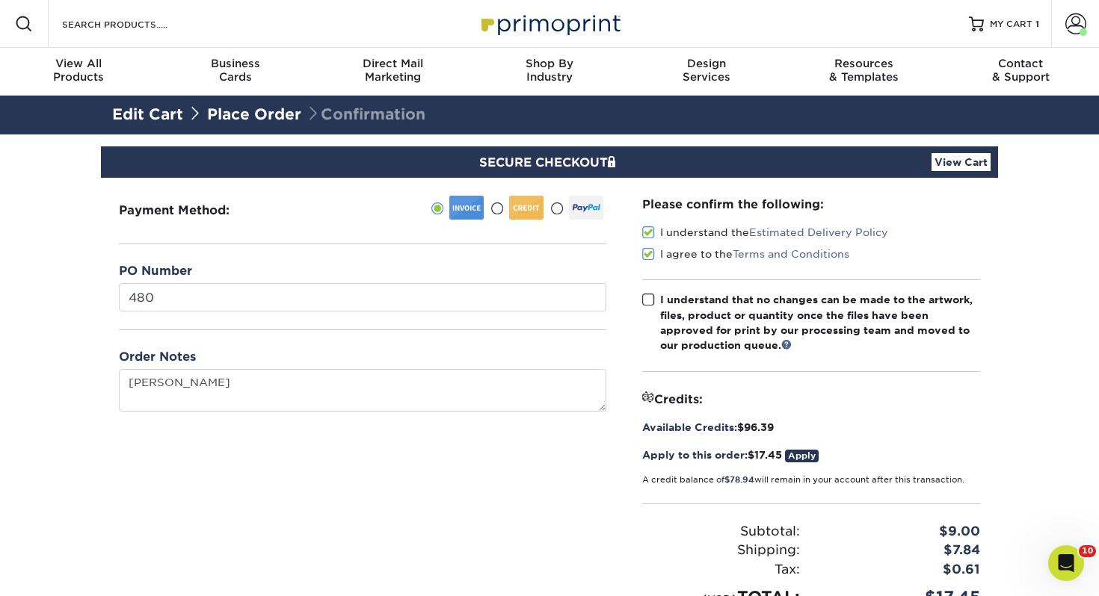
click at [649, 293] on span at bounding box center [648, 300] width 13 height 14
click at [0, 0] on input "I understand that no changes can be made to the artwork, files, product or quan…" at bounding box center [0, 0] width 0 height 0
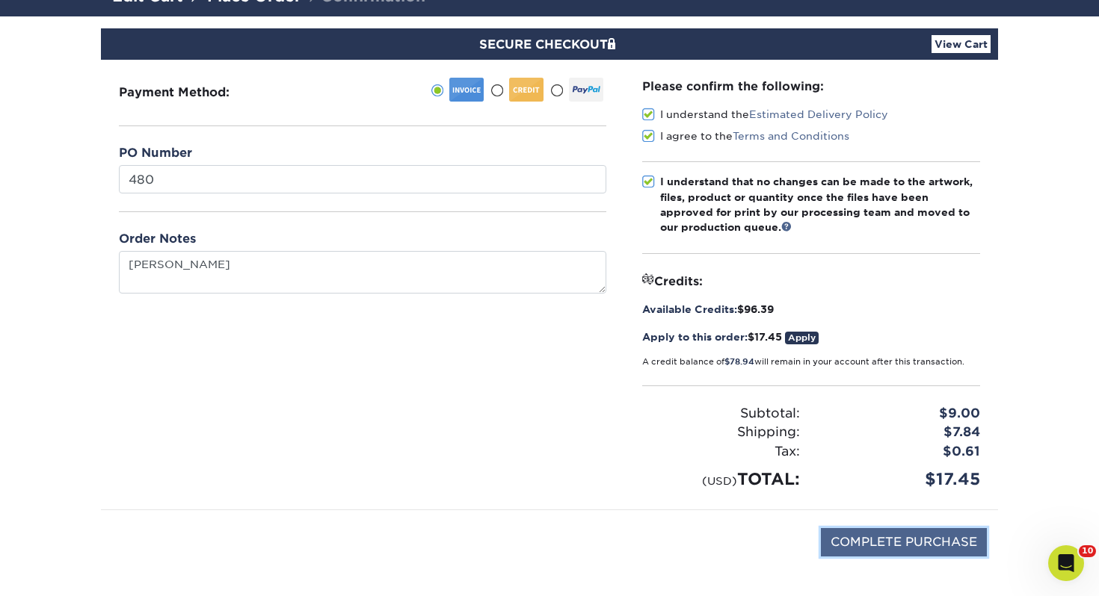
click at [907, 544] on input "COMPLETE PURCHASE" at bounding box center [904, 542] width 166 height 28
type input "PROCESSING, PLEASE WAIT..."
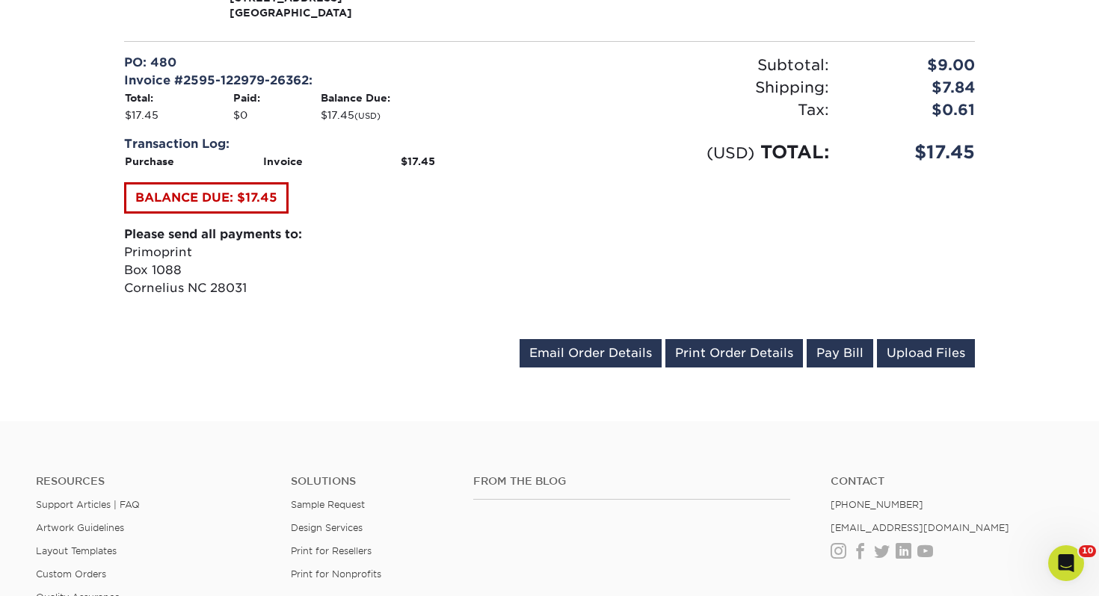
scroll to position [858, 0]
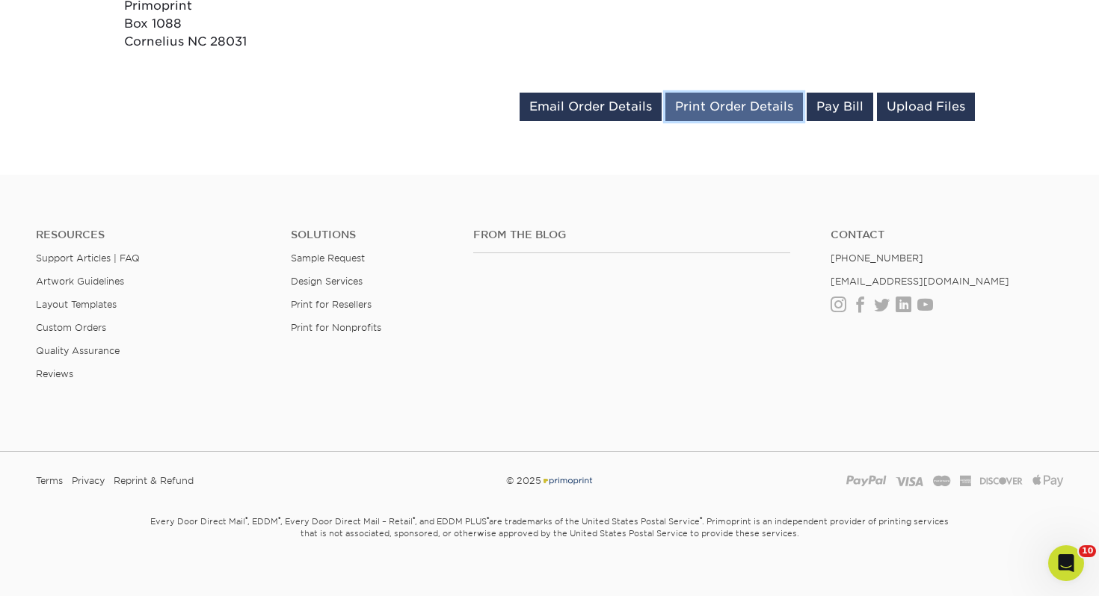
click at [749, 93] on link "Print Order Details" at bounding box center [734, 107] width 138 height 28
